Goal: Task Accomplishment & Management: Manage account settings

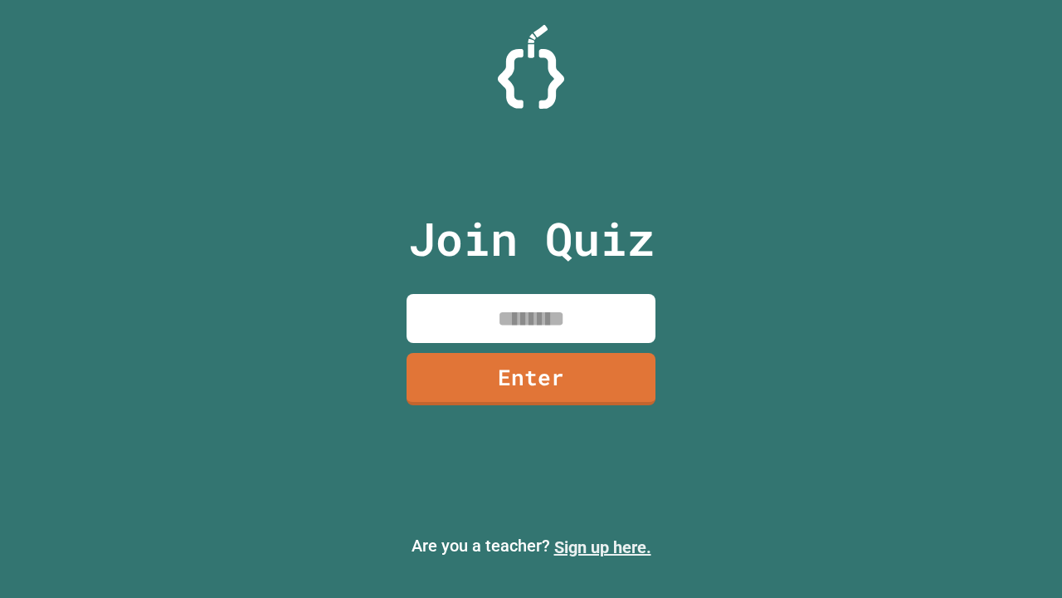
click at [602, 547] on link "Sign up here." at bounding box center [602, 547] width 97 height 20
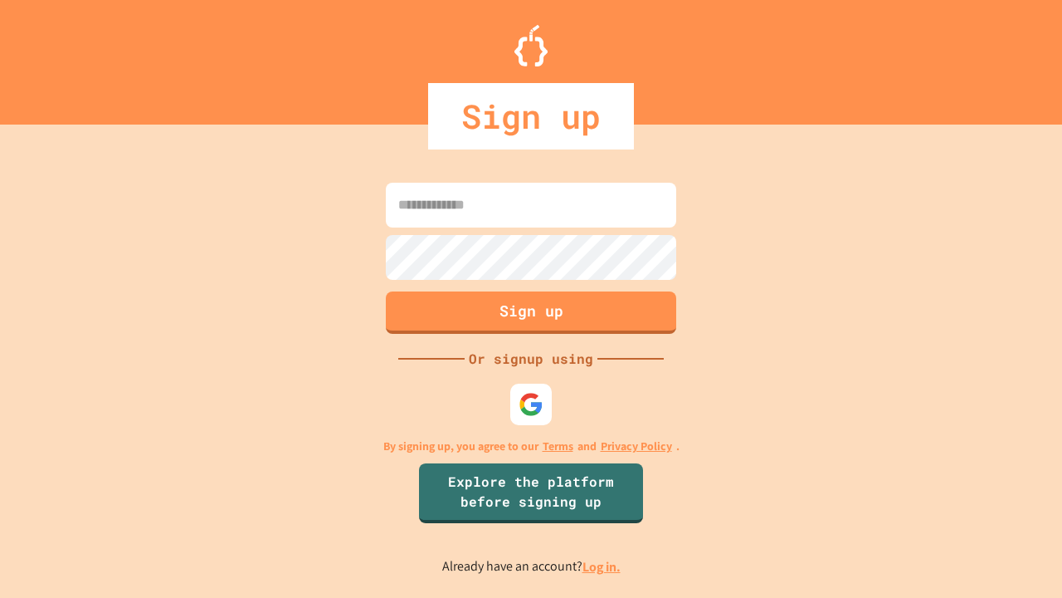
click at [602, 566] on link "Log in." at bounding box center [602, 566] width 38 height 17
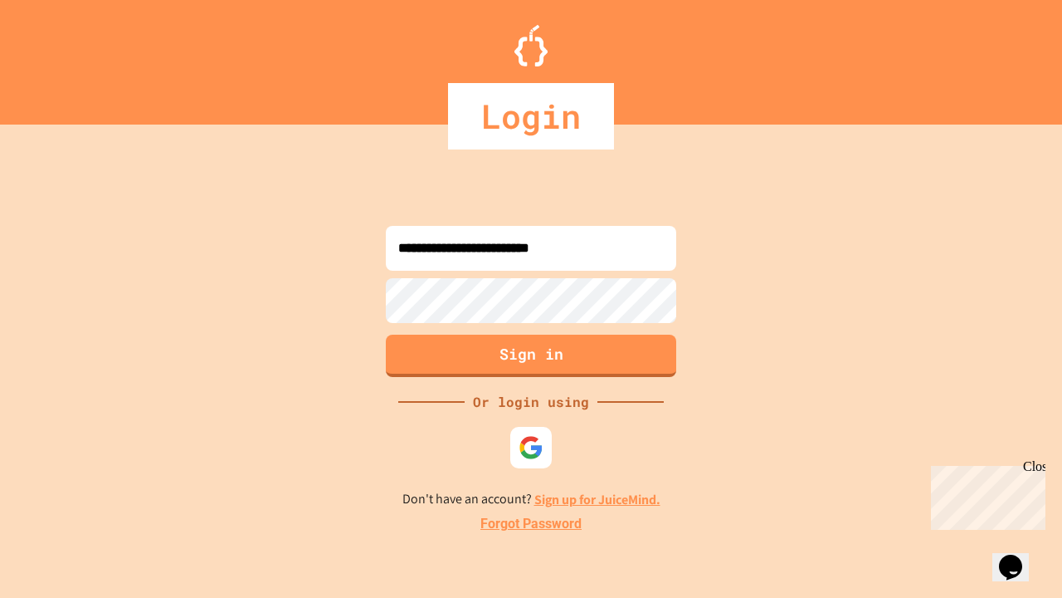
type input "**********"
